Goal: Transaction & Acquisition: Book appointment/travel/reservation

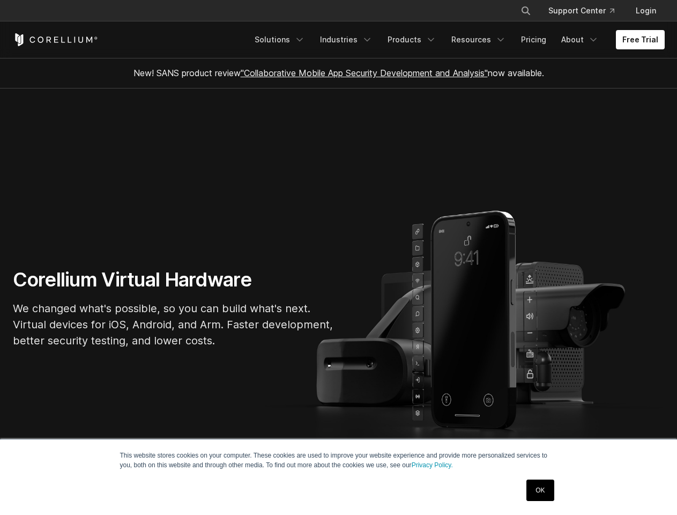
click at [338, 257] on section "Corellium Virtual Hardware We changed what's possible, so you can build what's …" at bounding box center [338, 312] width 677 height 448
click at [525, 11] on icon "Search" at bounding box center [526, 10] width 9 height 9
click at [525, 11] on div "×" at bounding box center [526, 10] width 11 height 16
